Goal: Transaction & Acquisition: Purchase product/service

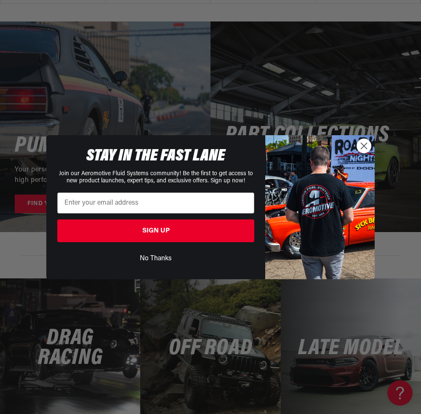
scroll to position [1655, 0]
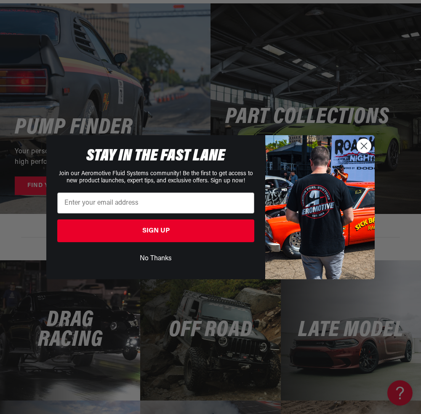
click at [361, 147] on circle "Close dialog" at bounding box center [364, 146] width 14 height 14
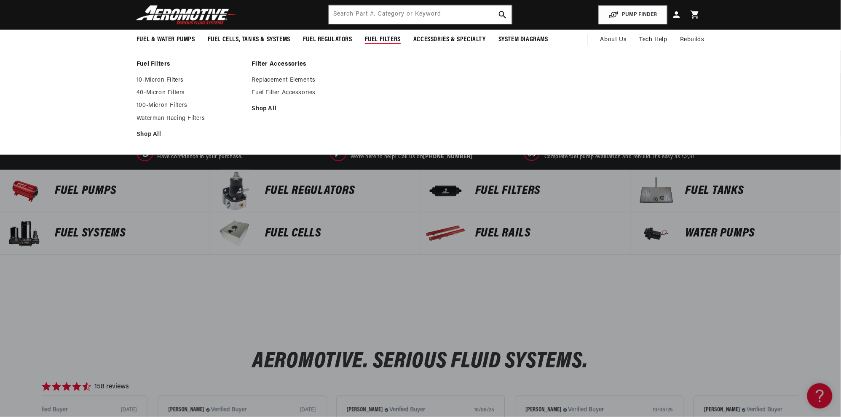
scroll to position [0, 0]
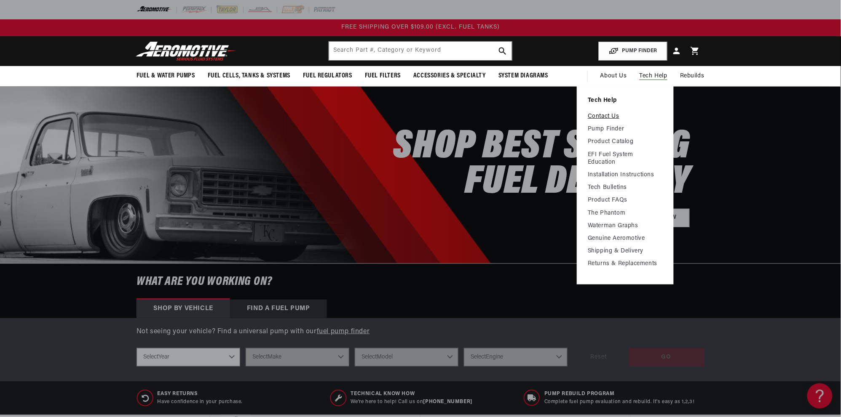
click at [414, 115] on link "Contact Us" at bounding box center [624, 117] width 75 height 8
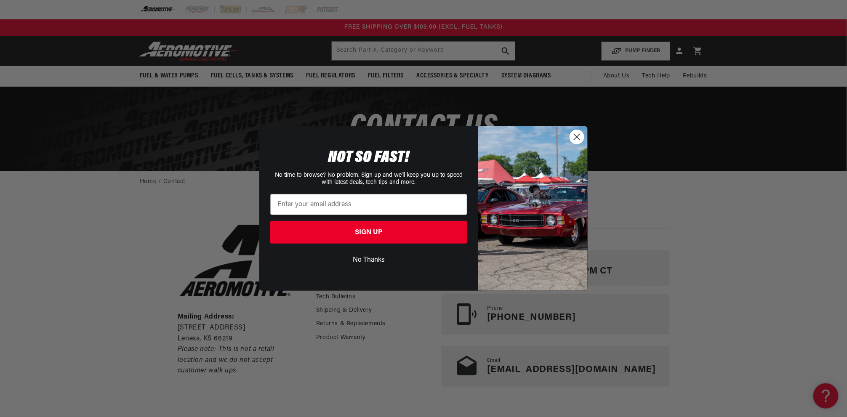
drag, startPoint x: 576, startPoint y: 132, endPoint x: 595, endPoint y: 120, distance: 22.5
click at [576, 132] on circle "Close dialog" at bounding box center [577, 137] width 14 height 14
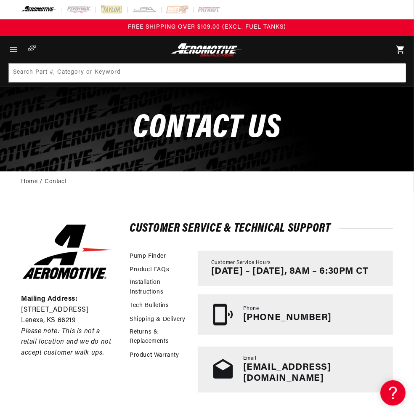
click at [0, 0] on input "text" at bounding box center [0, 0] width 0 height 0
type input "13003"
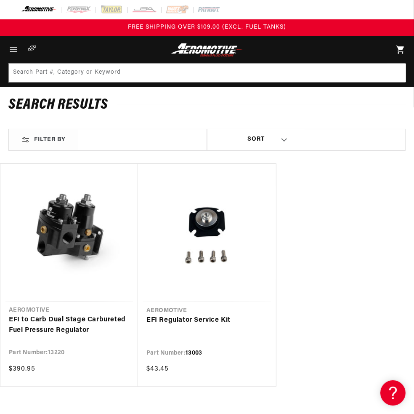
click at [268, 315] on link "EFI Regulator Service Kit" at bounding box center [207, 320] width 121 height 11
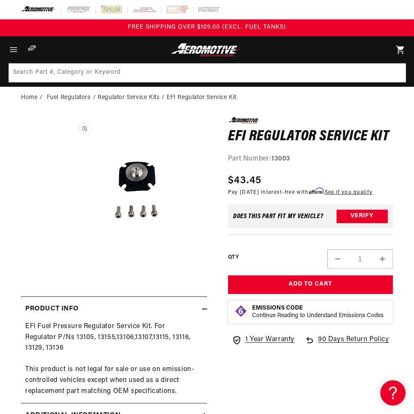
drag, startPoint x: 277, startPoint y: 200, endPoint x: 248, endPoint y: 199, distance: 28.6
click at [248, 188] on div "Regular price $43.45" at bounding box center [300, 180] width 144 height 15
click at [249, 188] on span "$43.45" at bounding box center [245, 180] width 34 height 15
drag, startPoint x: 278, startPoint y: 203, endPoint x: 246, endPoint y: 202, distance: 32.0
click at [246, 188] on div "Regular price $43.45" at bounding box center [300, 180] width 144 height 15
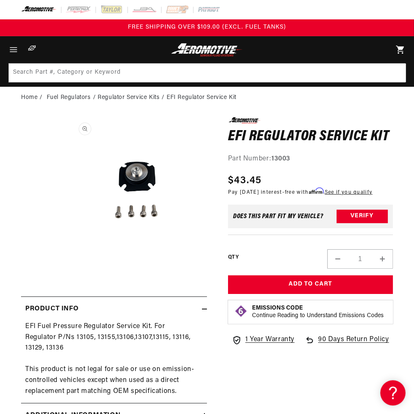
click at [246, 188] on span "$43.45" at bounding box center [245, 180] width 34 height 15
